Goal: Check status: Check status

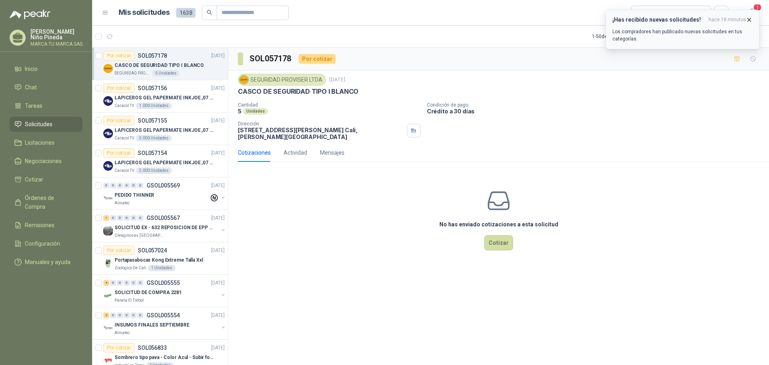
click at [750, 20] on icon "button" at bounding box center [749, 19] width 7 height 7
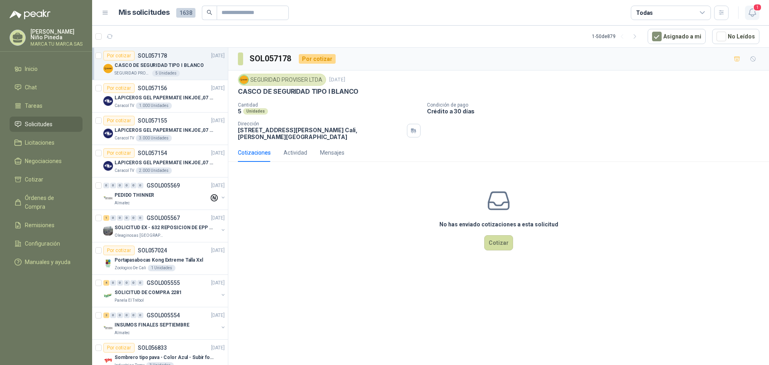
click at [758, 12] on button "1" at bounding box center [752, 13] width 14 height 14
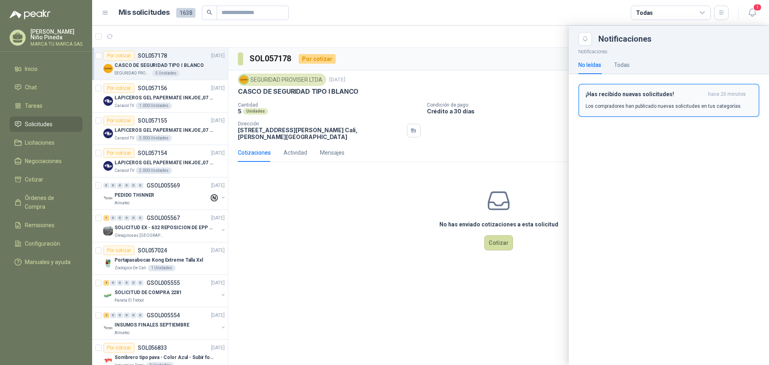
click at [674, 93] on h3 "¡Has recibido nuevas solicitudes!" at bounding box center [645, 94] width 119 height 7
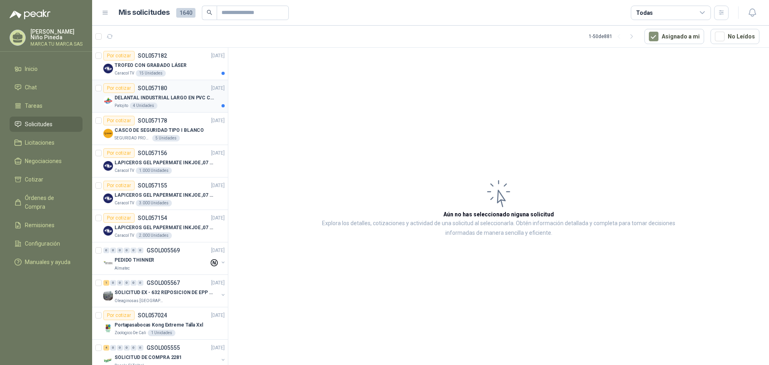
click at [181, 97] on p "DELANTAL INDUSTRIAL LARGO EN PVC COLOR AMARILLO" at bounding box center [165, 98] width 100 height 8
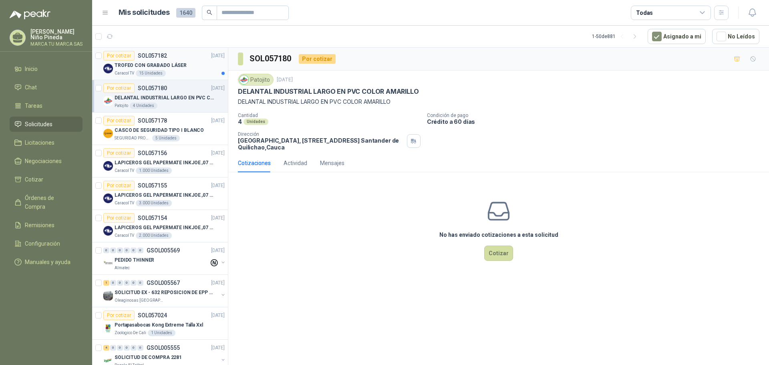
click at [189, 74] on div "Caracol TV 15 Unidades" at bounding box center [170, 73] width 110 height 6
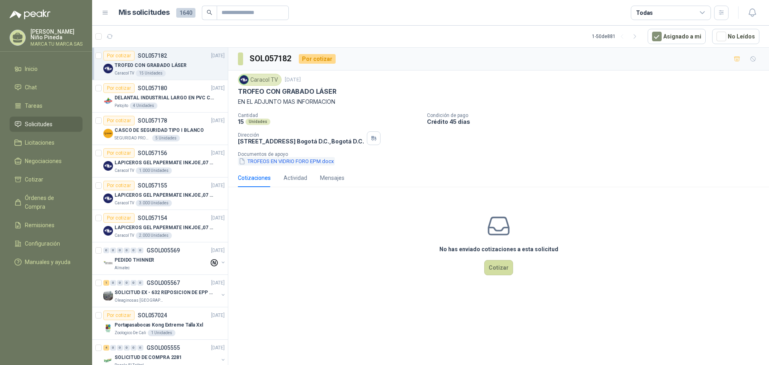
click at [316, 161] on button "TROFEOS EN VIDRIO FORO EPM.docx" at bounding box center [286, 161] width 97 height 8
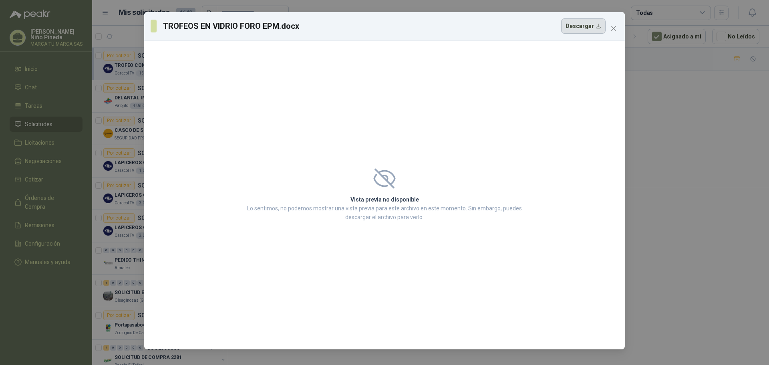
click at [583, 20] on button "Descargar" at bounding box center [583, 25] width 44 height 15
click at [617, 31] on span "Close" at bounding box center [613, 28] width 13 height 6
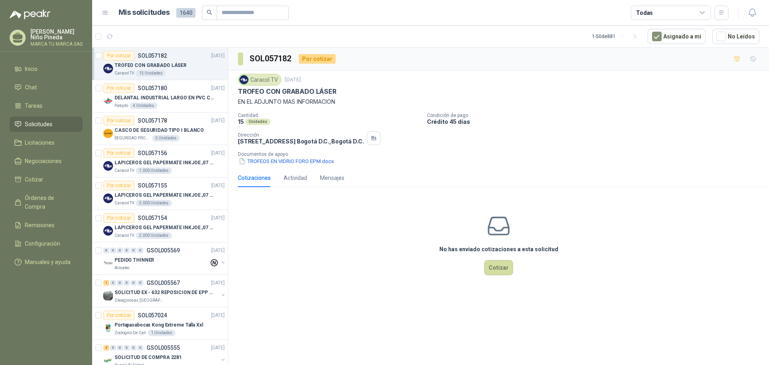
click at [527, 63] on div "SOL057182 Por cotizar" at bounding box center [498, 59] width 541 height 23
drag, startPoint x: 238, startPoint y: 91, endPoint x: 337, endPoint y: 91, distance: 98.6
click at [337, 92] on div "TROFEO CON GRABADO LÁSER" at bounding box center [499, 91] width 522 height 8
